Goal: Entertainment & Leisure: Consume media (video, audio)

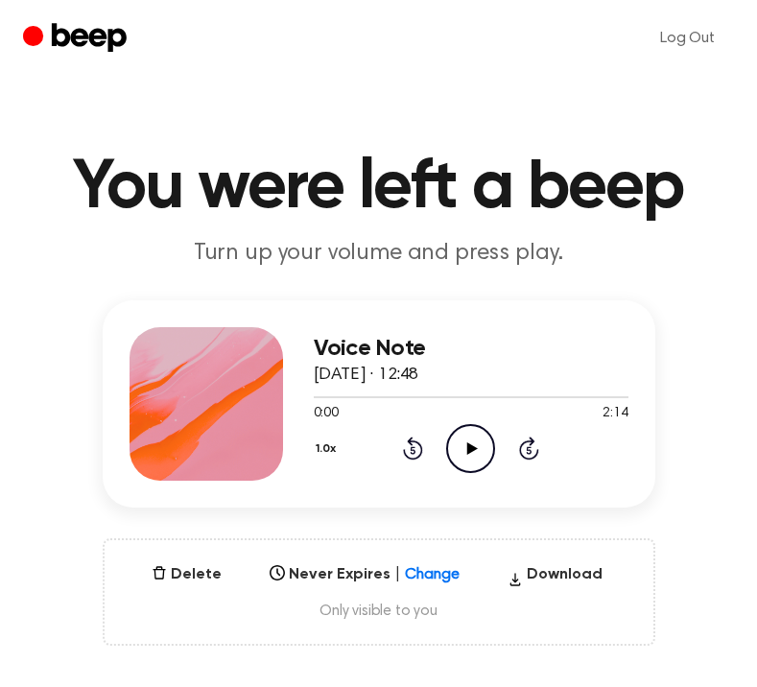
click at [447, 81] on main "You were left a beep Turn up your volume and press play. Voice Note [DATE] · 12…" at bounding box center [378, 645] width 757 height 1290
